Goal: Navigation & Orientation: Find specific page/section

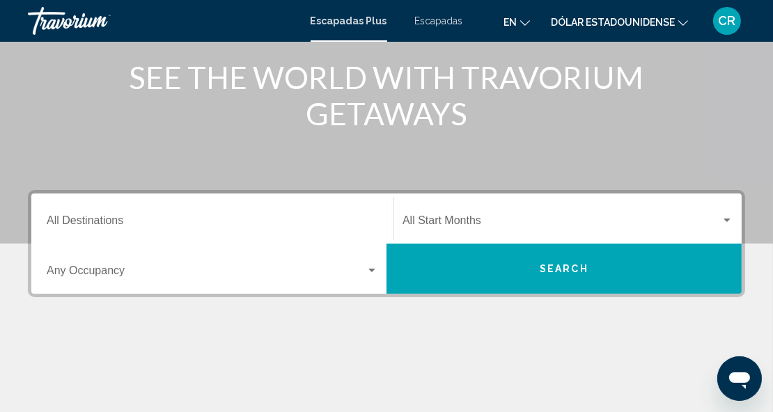
scroll to position [169, 0]
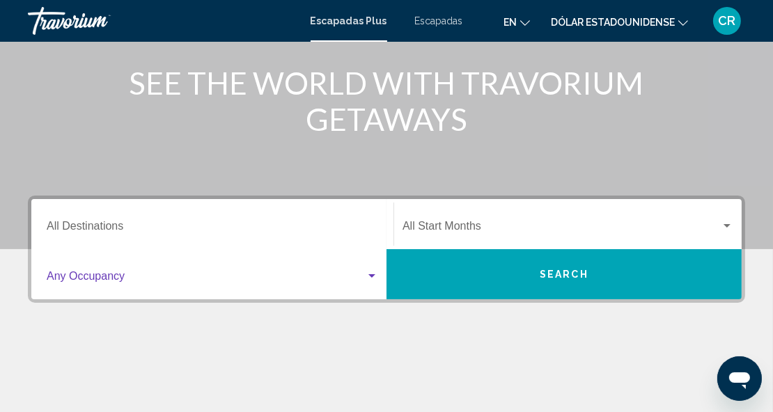
click at [15, 292] on div "Destination All Destinations Start Month All Start Months Occupancy Any Occupan…" at bounding box center [386, 319] width 773 height 247
click at [724, 16] on font "CR" at bounding box center [727, 20] width 17 height 15
